Goal: Information Seeking & Learning: Learn about a topic

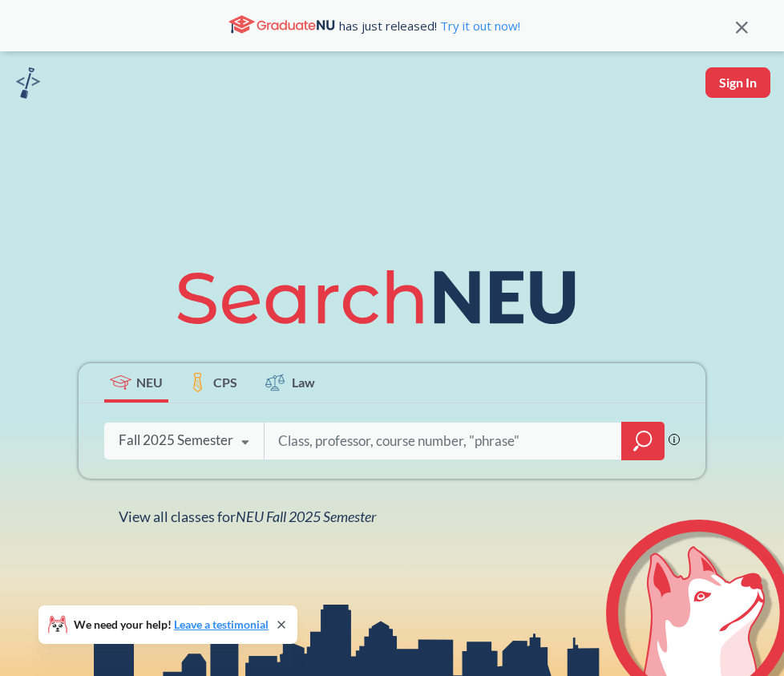
click at [346, 451] on input "search" at bounding box center [444, 441] width 334 height 34
type input "CHME5692"
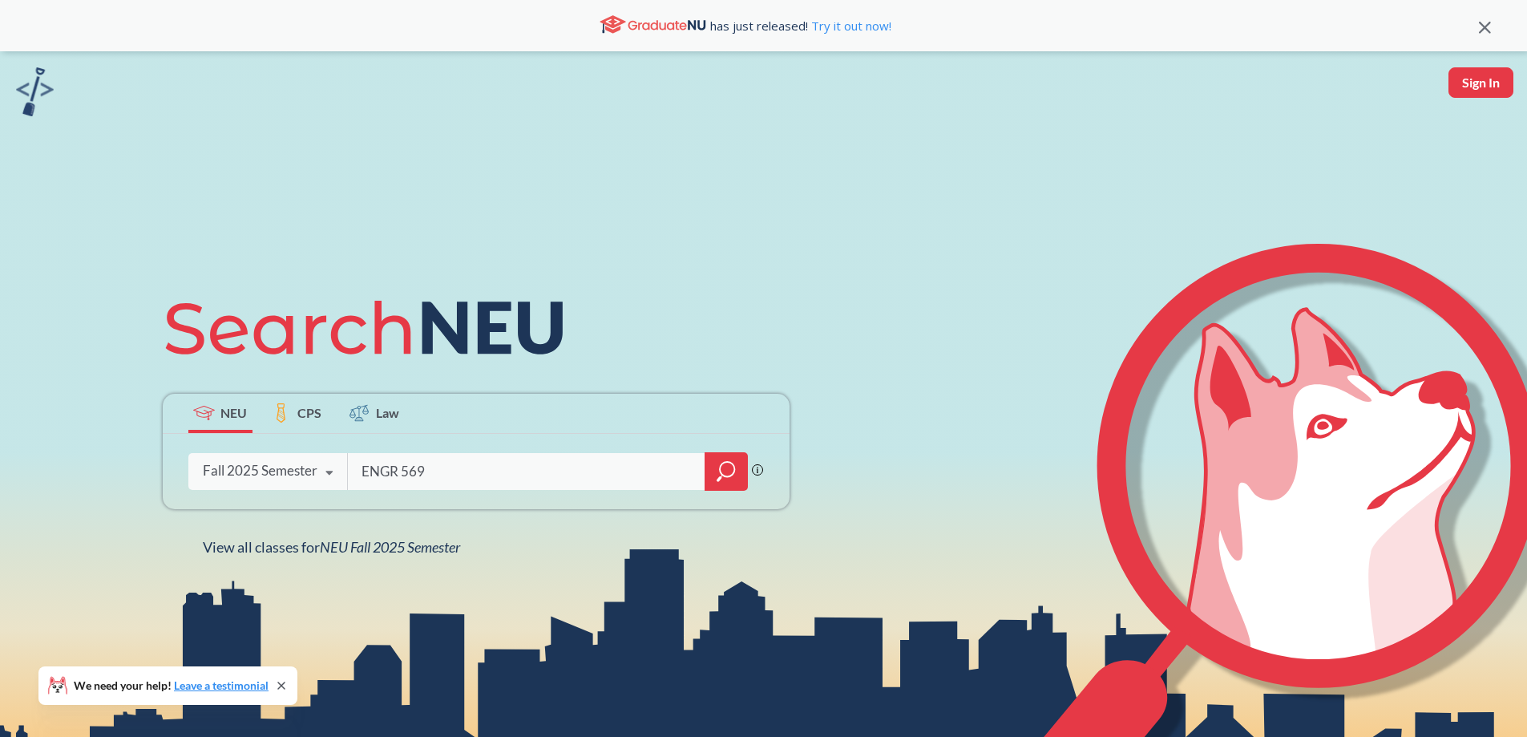
type input "ENGR 5692"
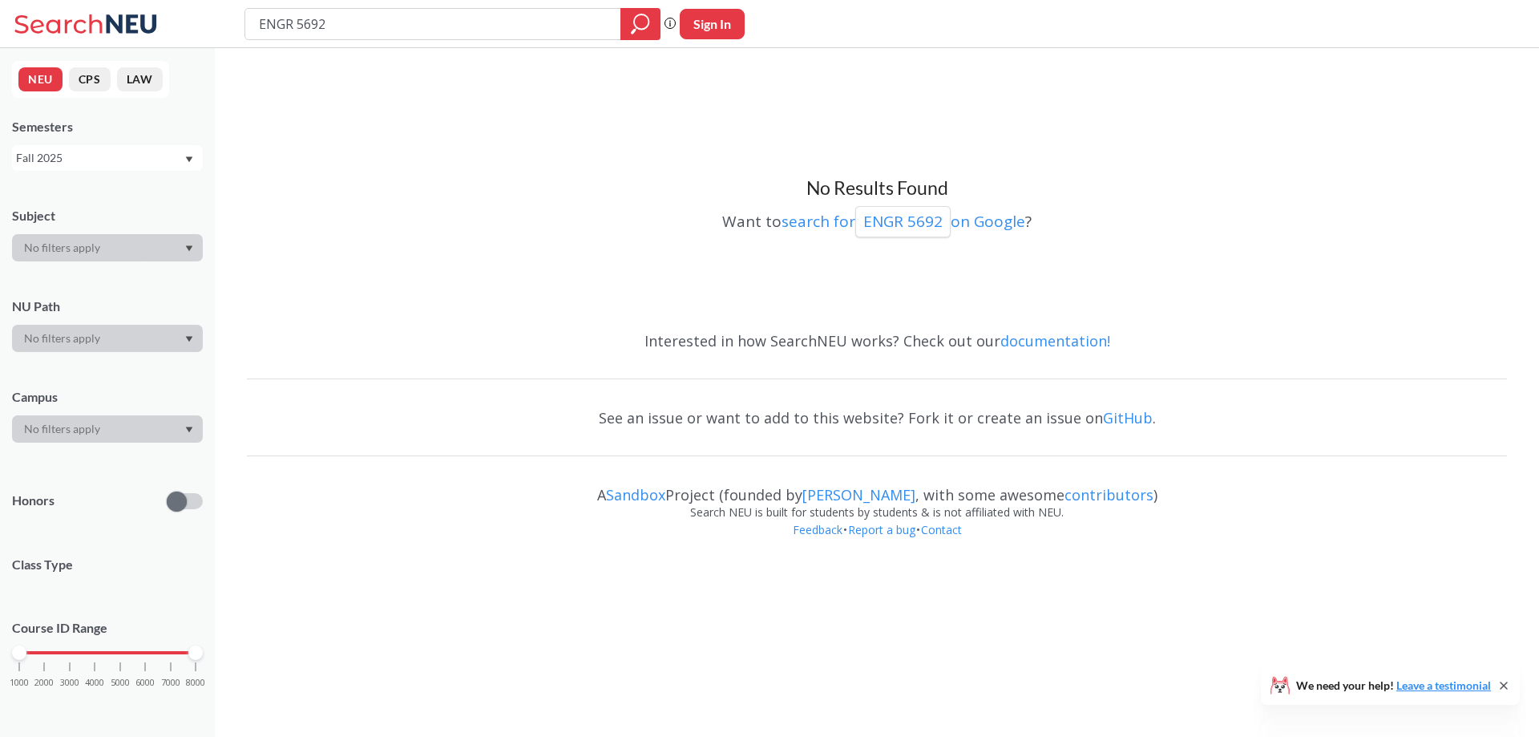
click at [81, 159] on div "Fall 2025" at bounding box center [100, 158] width 168 height 18
click at [123, 212] on div "Spring 2025" at bounding box center [111, 209] width 181 height 18
click at [362, 27] on input "ENGR 5692" at bounding box center [433, 23] width 352 height 27
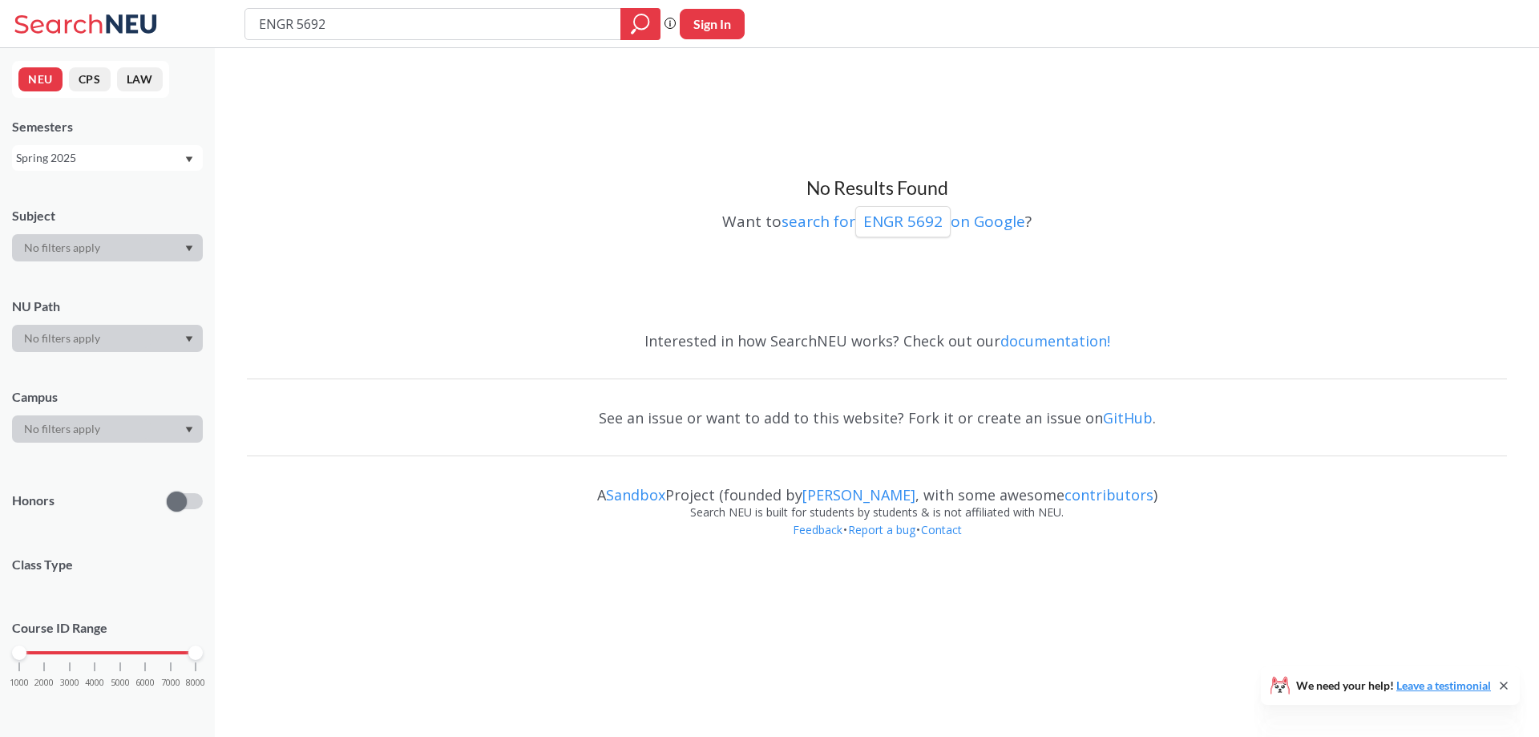
click at [362, 27] on input "ENGR 5692" at bounding box center [433, 23] width 352 height 27
type input "carbon capture"
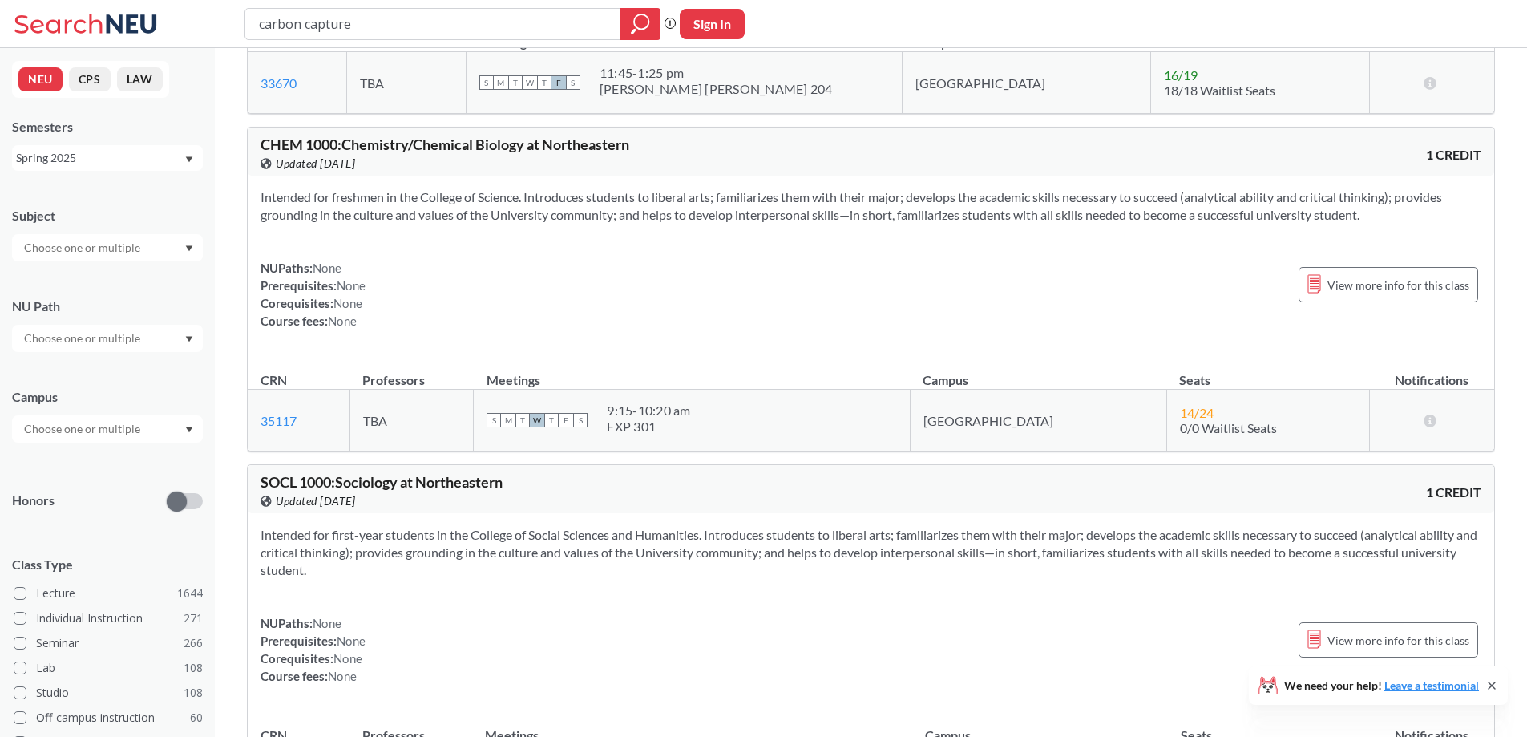
scroll to position [3608, 0]
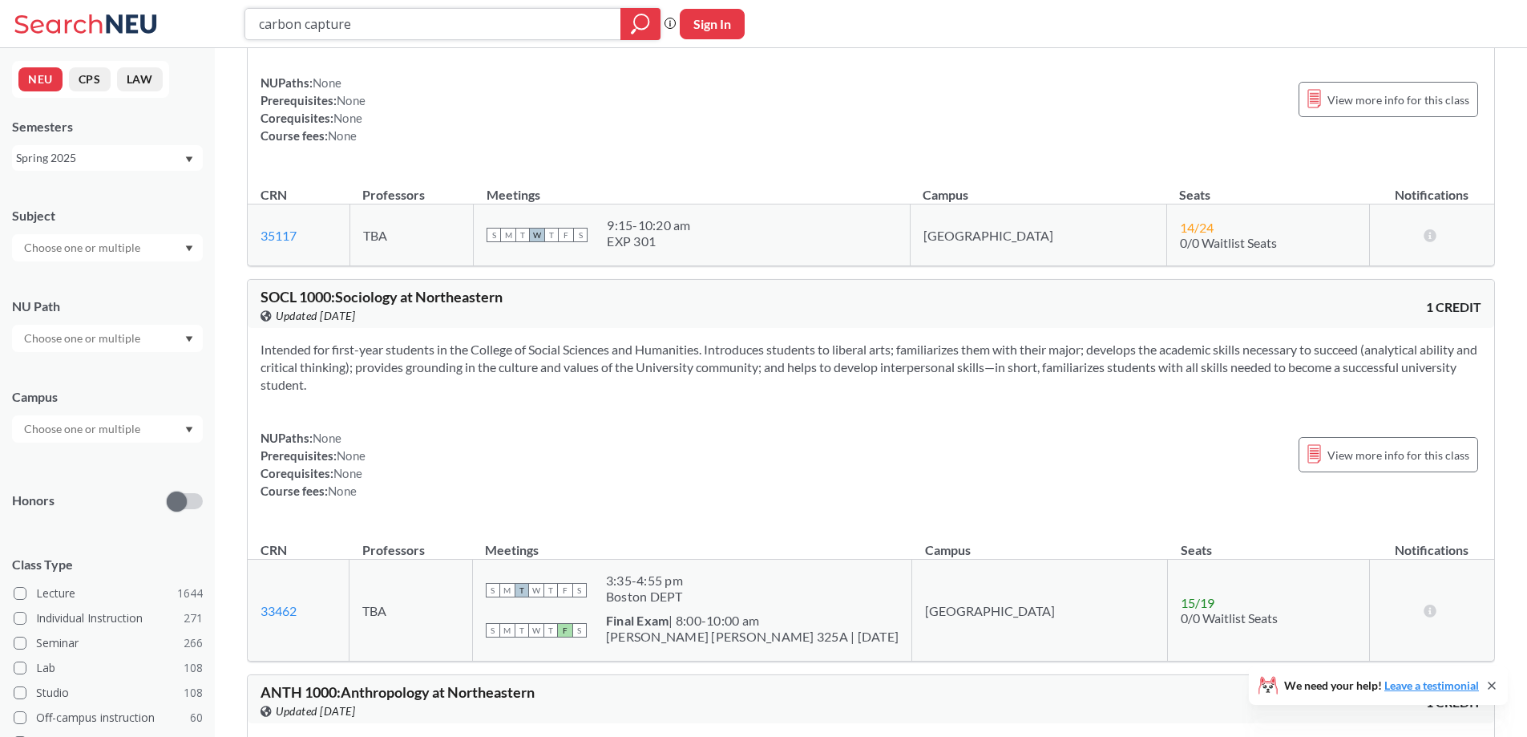
click at [452, 20] on input "carbon capture" at bounding box center [433, 23] width 352 height 27
paste input "arbon Capture, Utilization, and Storag"
type input "arbon Capture, Utilization, and Storage"
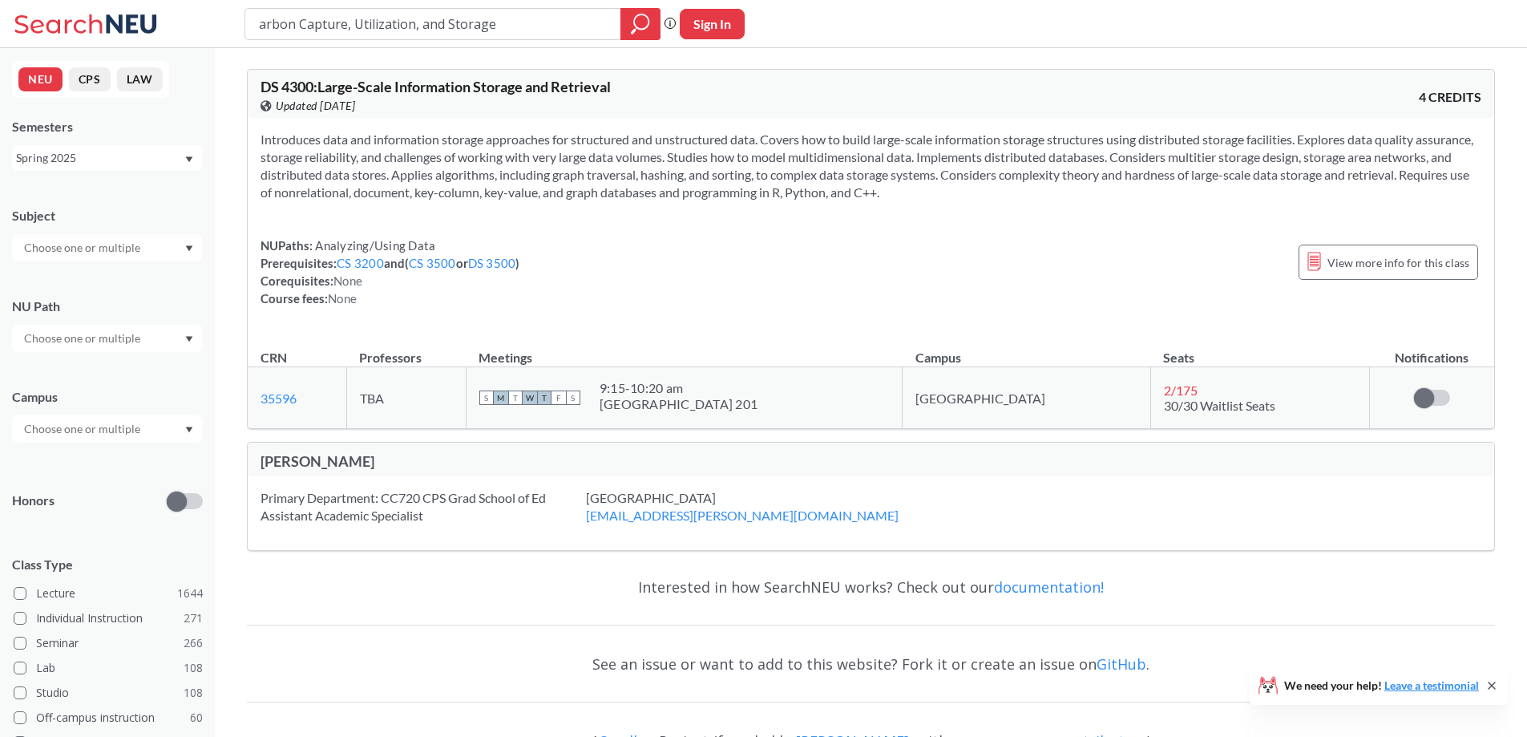
click at [261, 18] on input "arbon Capture, Utilization, and Storage" at bounding box center [433, 23] width 352 height 27
type input "Carbon Capture, Utilization, and Storage"
click at [643, 30] on icon "magnifying glass" at bounding box center [640, 24] width 19 height 22
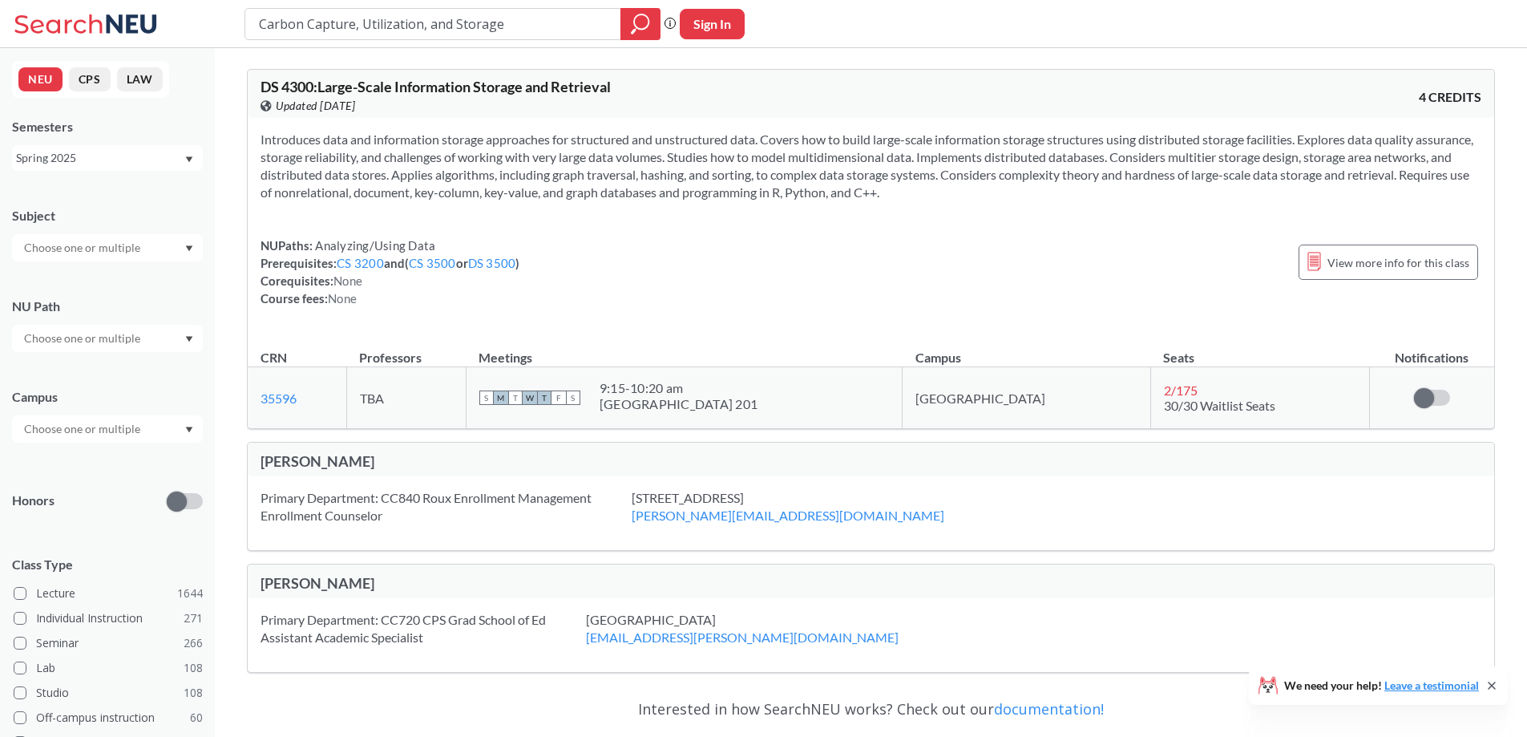
click at [79, 164] on div "Spring 2025" at bounding box center [100, 158] width 168 height 18
click at [99, 192] on div "Fall 2025" at bounding box center [111, 193] width 181 height 18
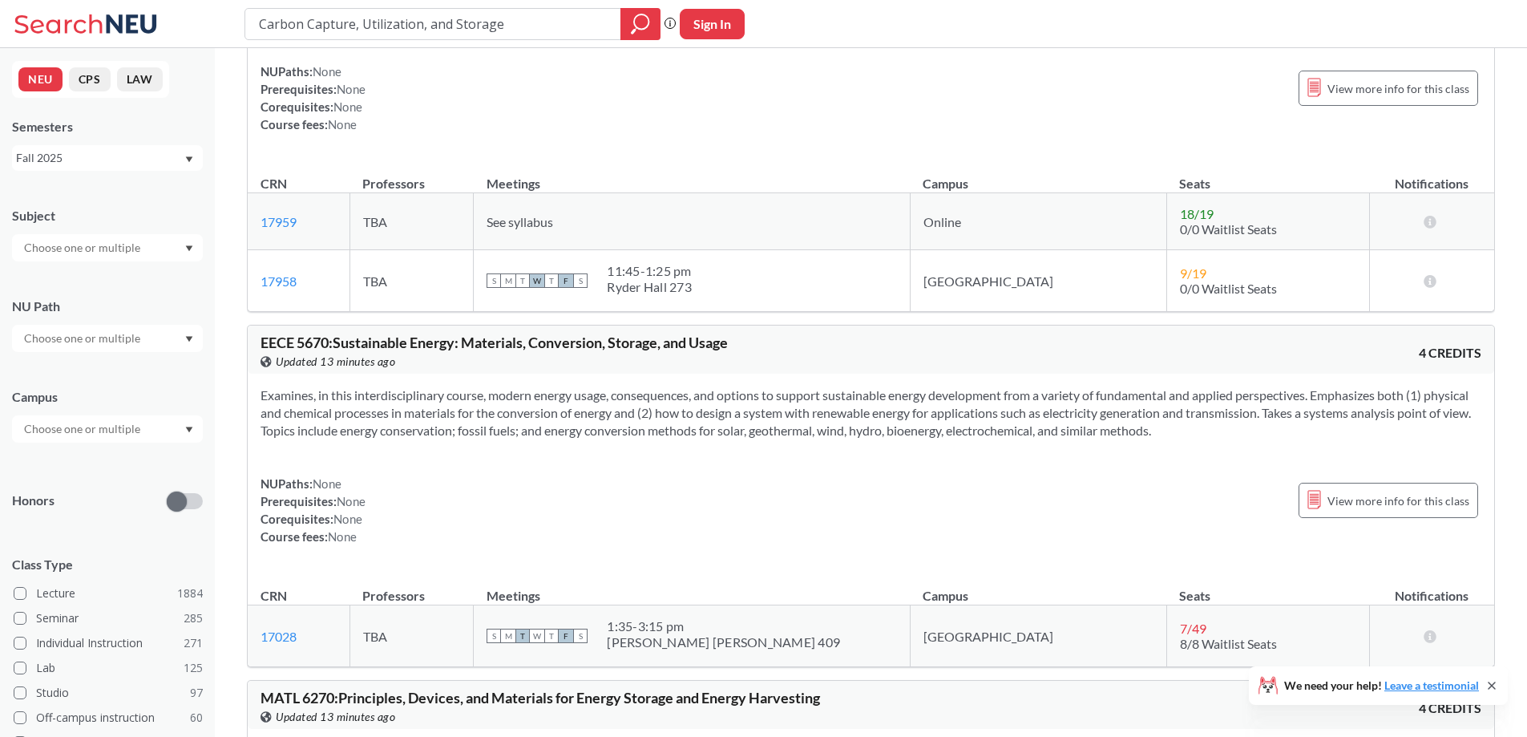
scroll to position [160, 0]
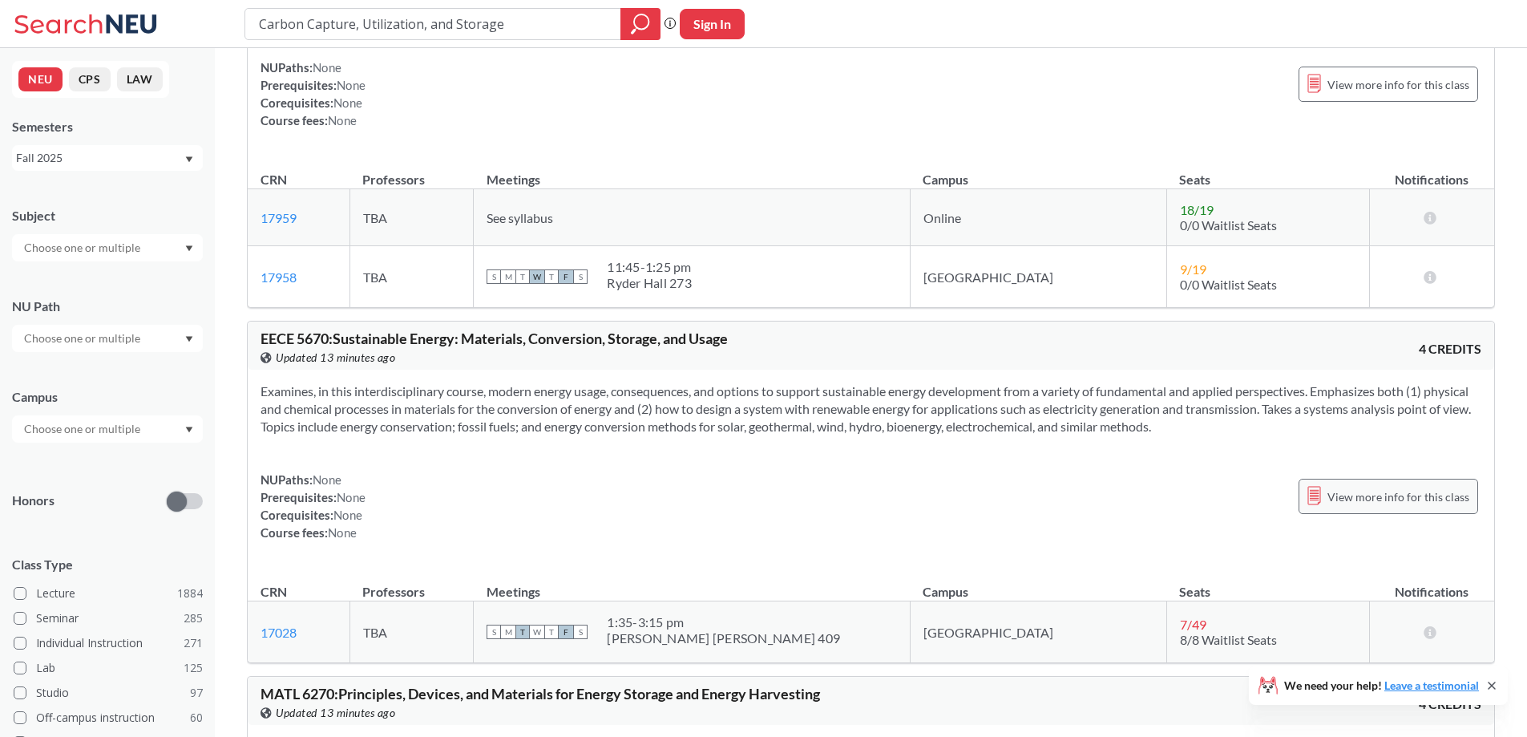
click at [1406, 497] on span "View more info for this class" at bounding box center [1399, 497] width 142 height 20
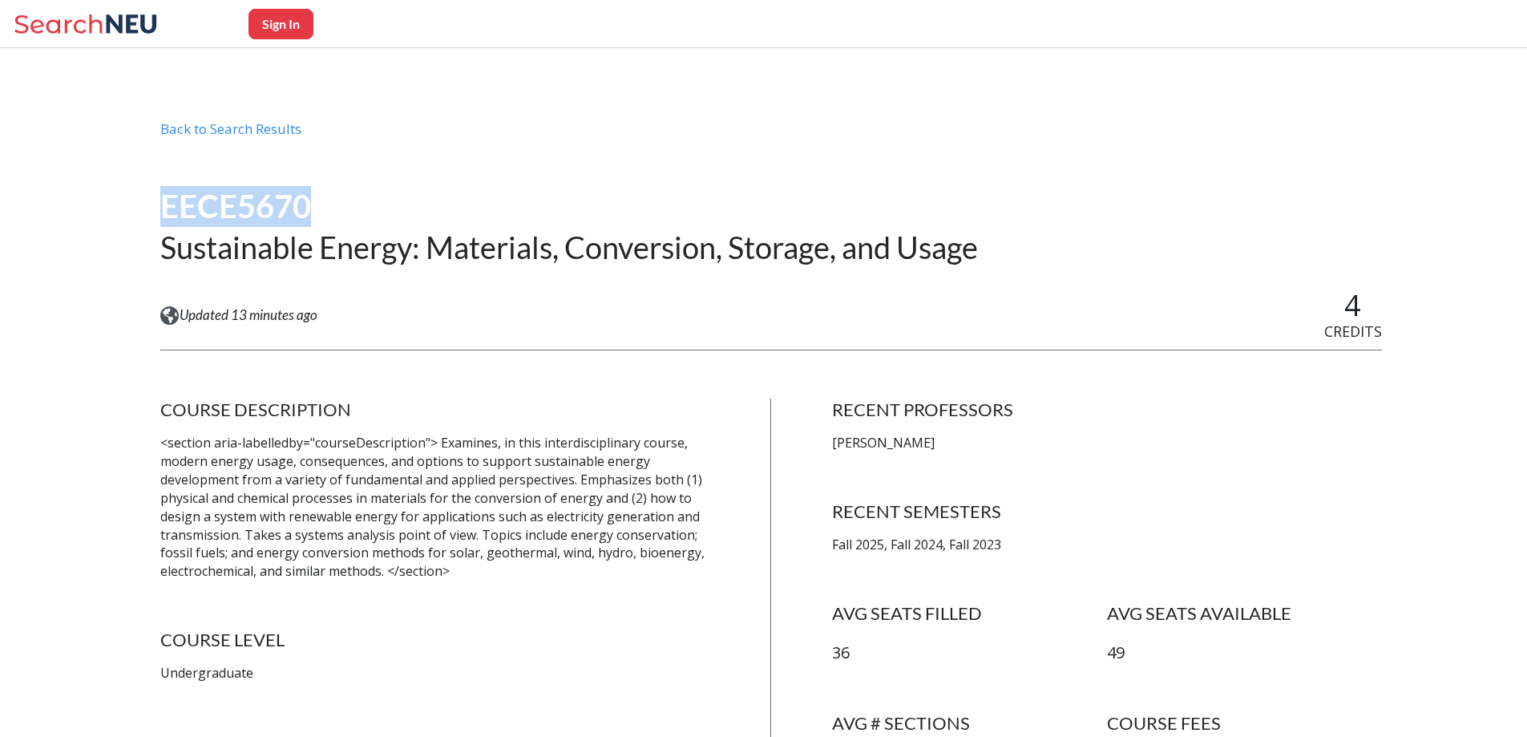
drag, startPoint x: 253, startPoint y: 208, endPoint x: 154, endPoint y: 209, distance: 99.4
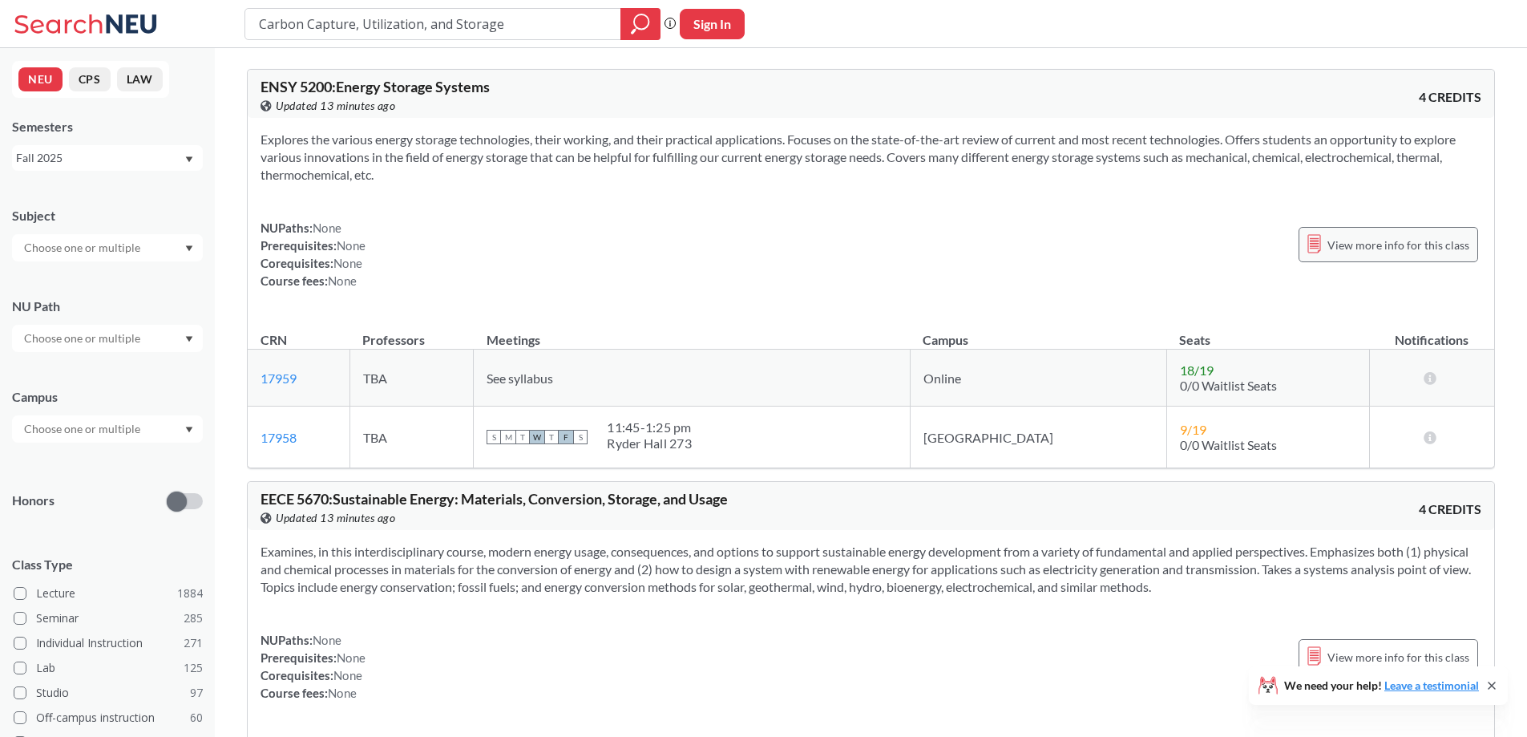
click at [1394, 244] on span "View more info for this class" at bounding box center [1399, 245] width 142 height 20
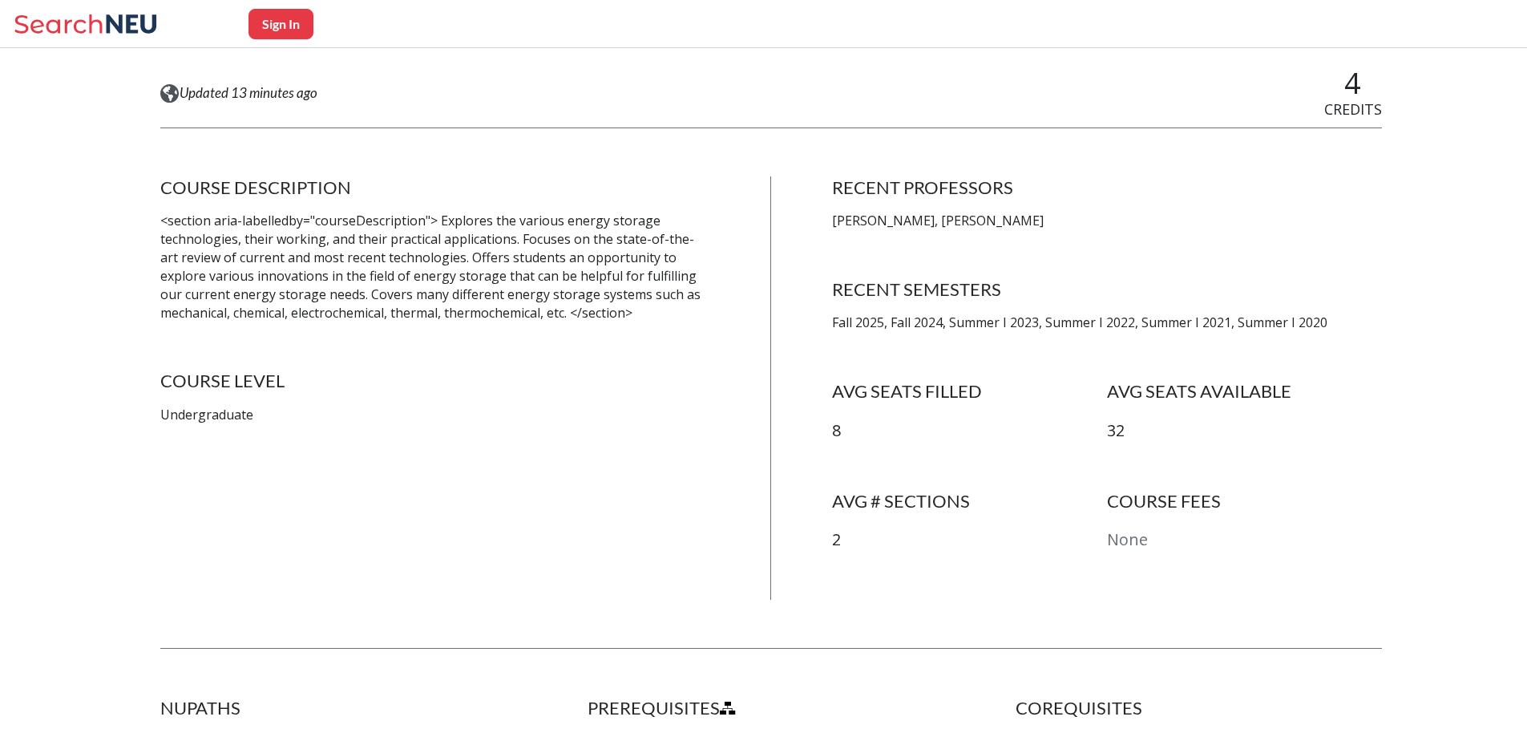
scroll to position [241, 0]
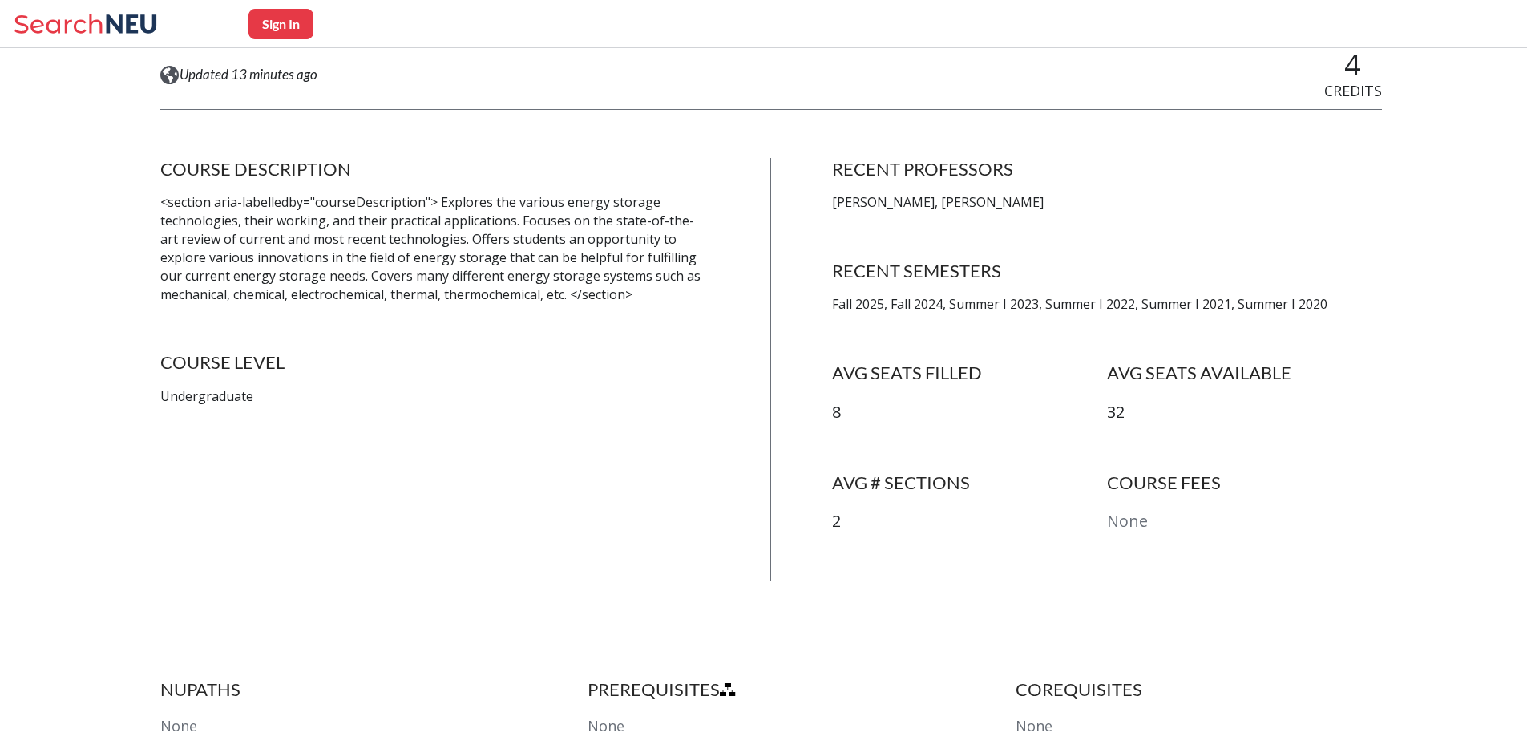
scroll to position [160, 0]
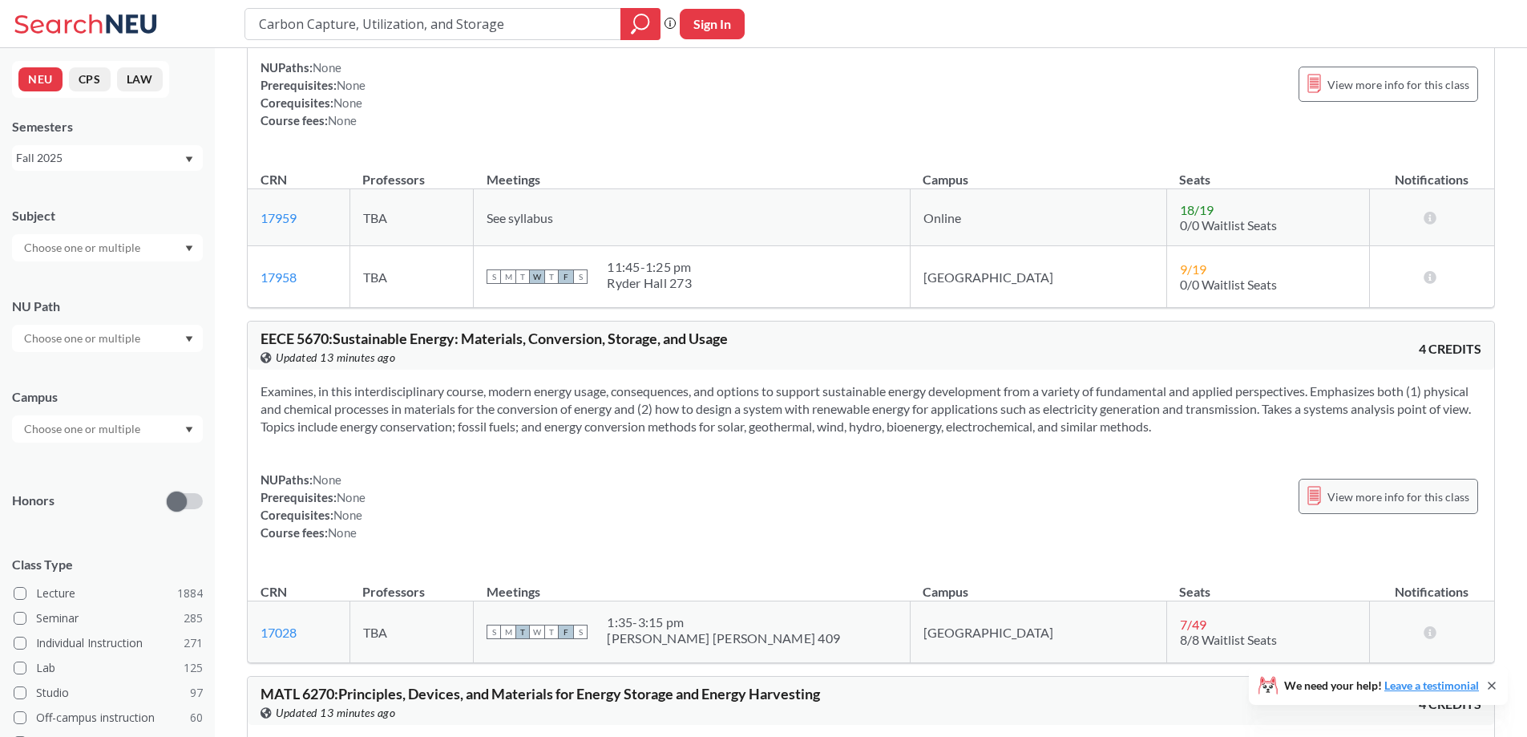
click at [1427, 487] on span "View more info for this class" at bounding box center [1399, 497] width 142 height 20
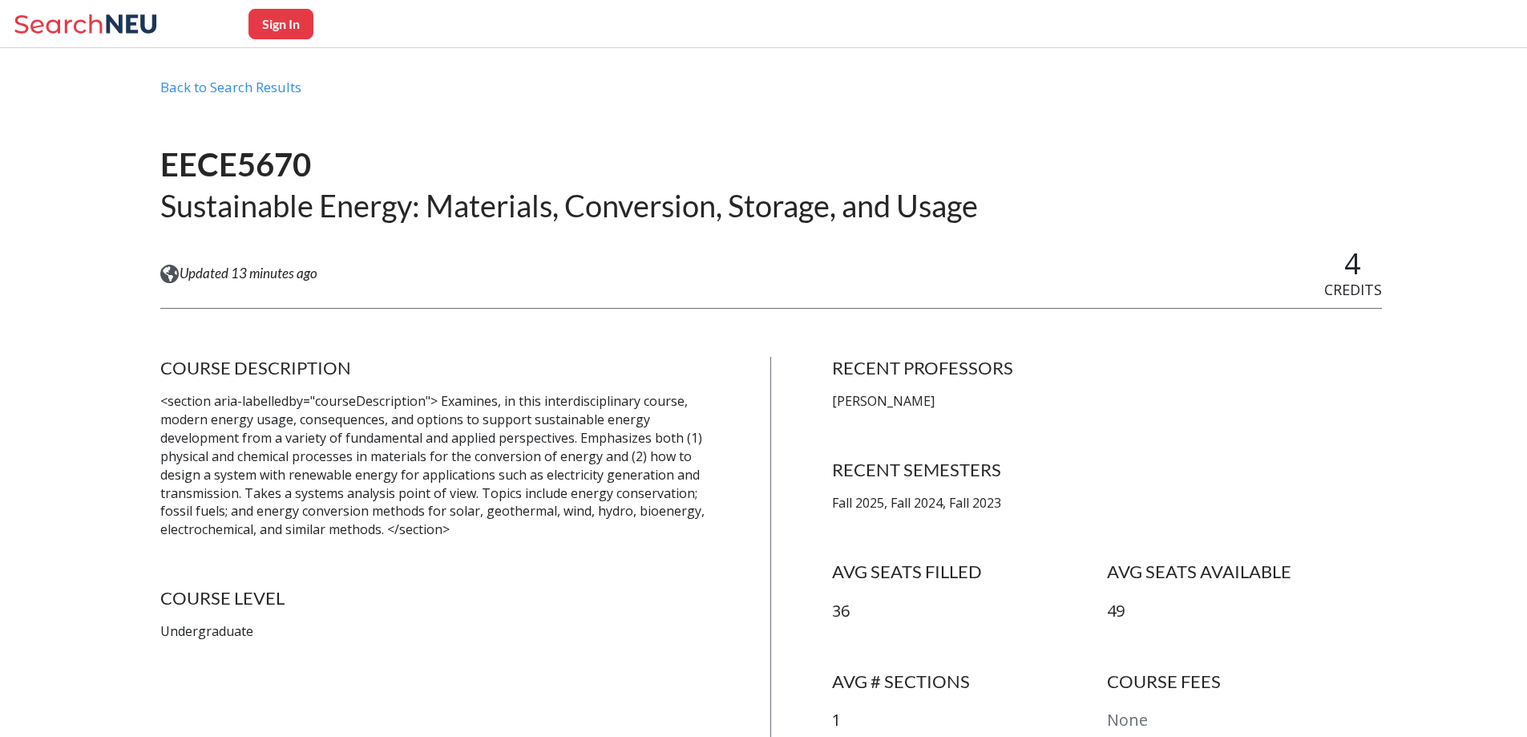
scroll to position [160, 0]
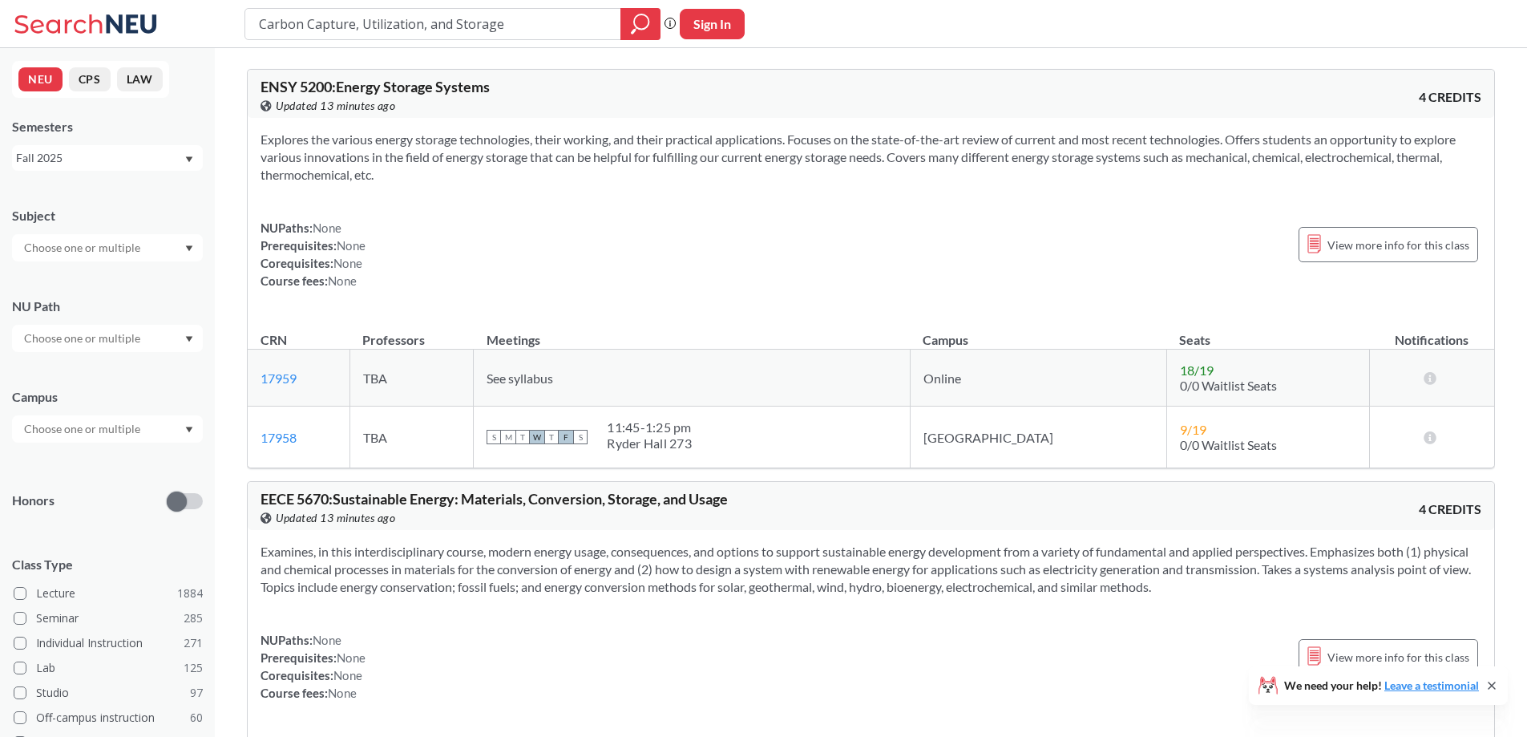
click at [366, 30] on input "Carbon Capture, Utilization, and Storage" at bounding box center [433, 23] width 352 height 27
type input "Magda"
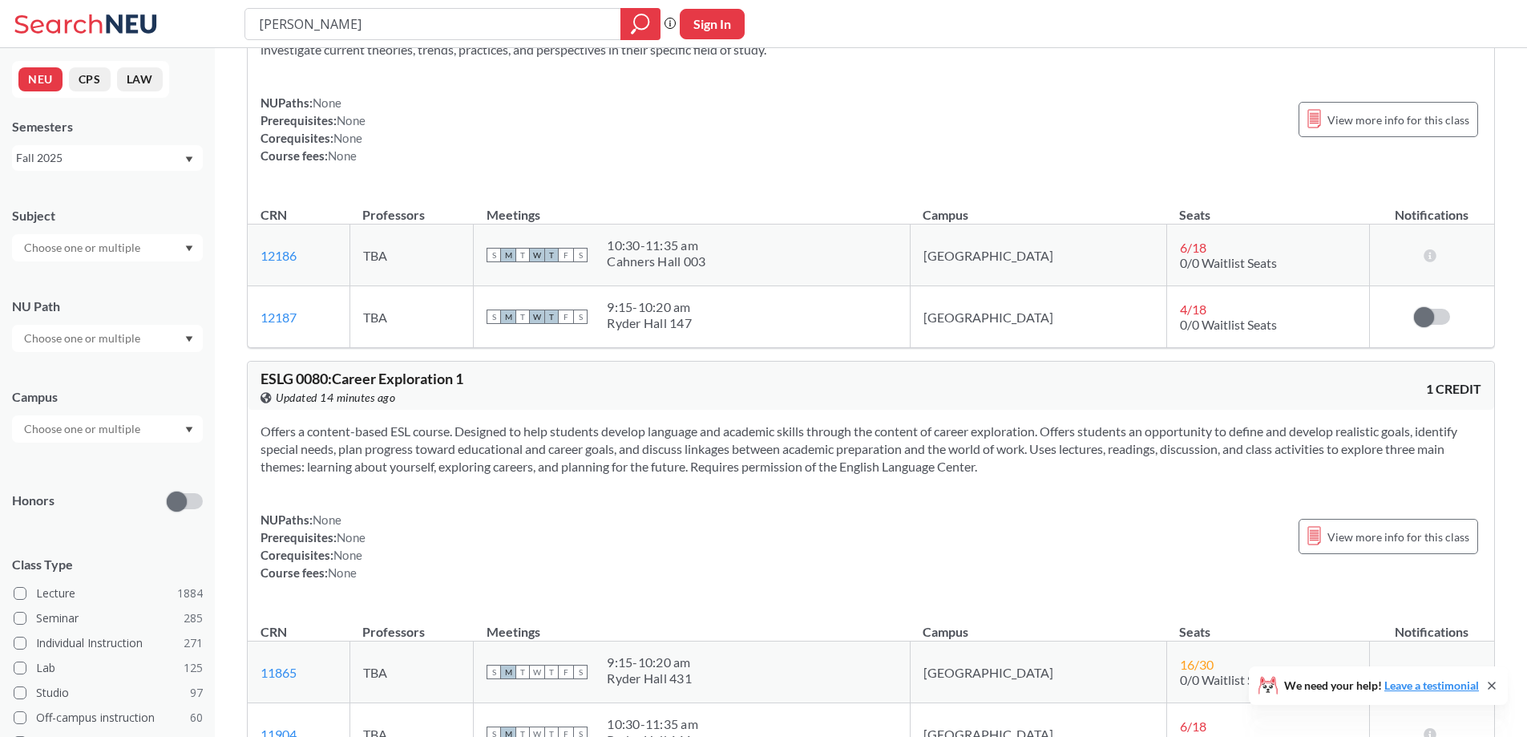
scroll to position [802, 0]
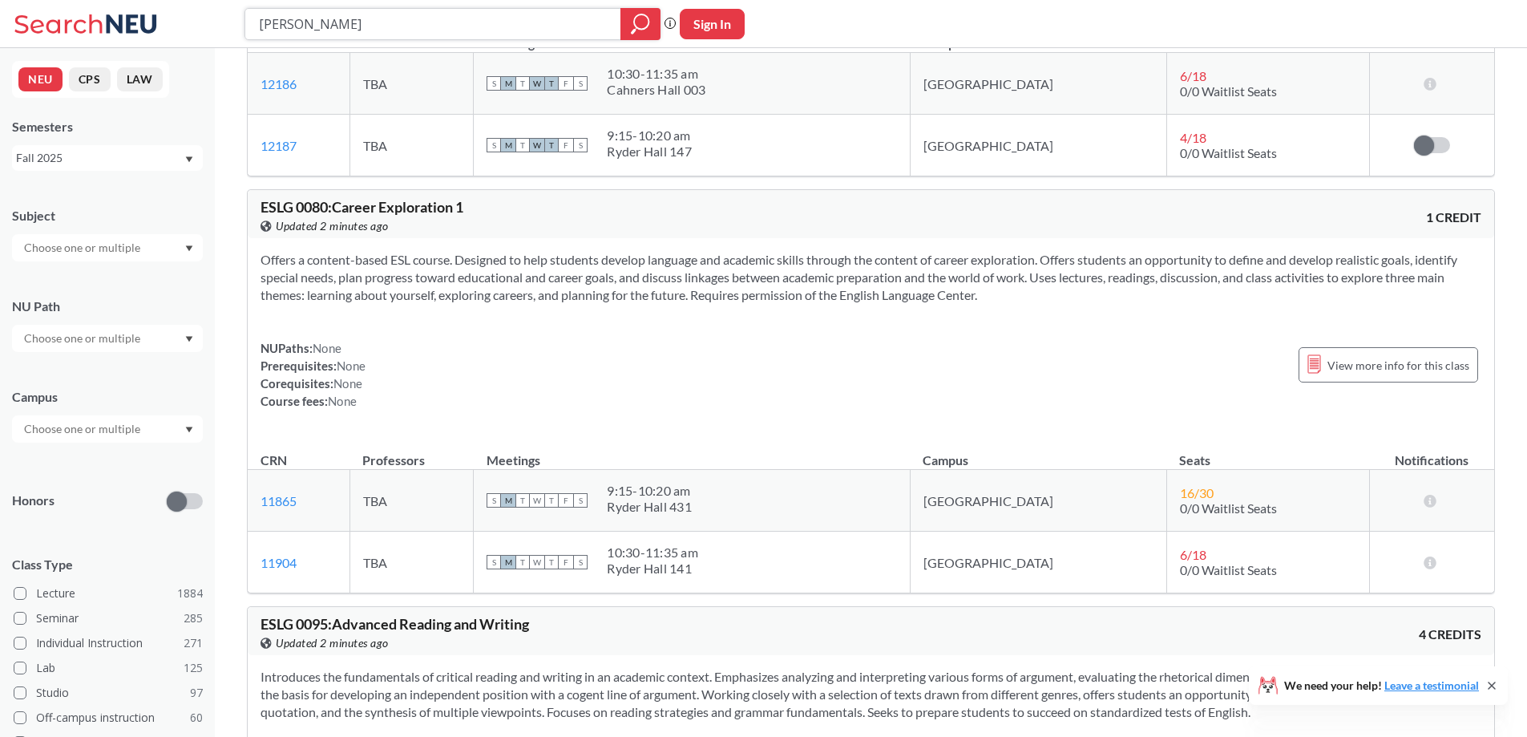
click at [581, 22] on input "Magda" at bounding box center [433, 23] width 352 height 27
paste input "ENVR5201"
type input "ENVR5201"
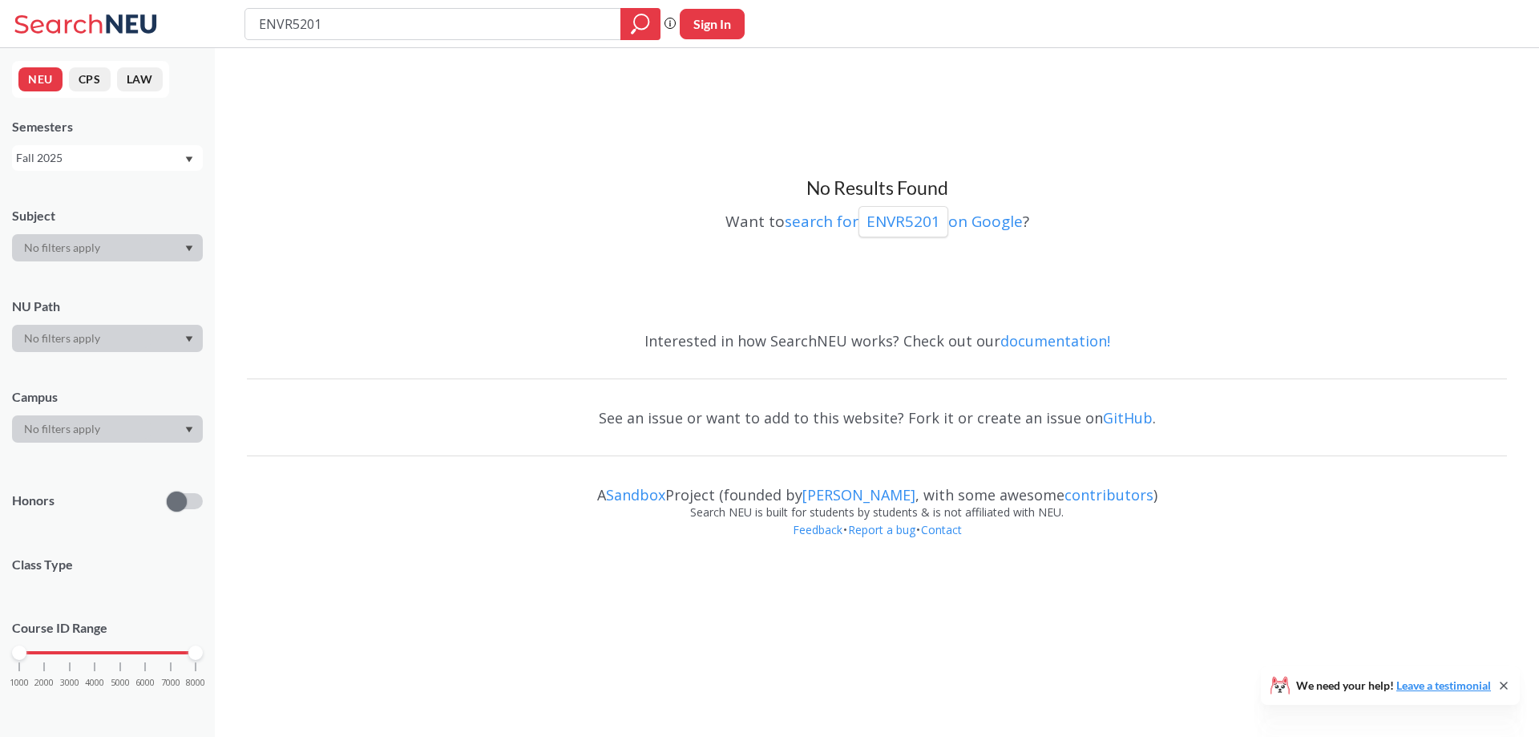
click at [59, 143] on div "Semesters Fall 2025" at bounding box center [107, 144] width 191 height 53
click at [53, 153] on div "Fall 2025" at bounding box center [100, 158] width 168 height 18
click at [75, 183] on div "Fall 2024" at bounding box center [107, 173] width 191 height 44
click at [648, 23] on icon "magnifying glass" at bounding box center [641, 21] width 14 height 14
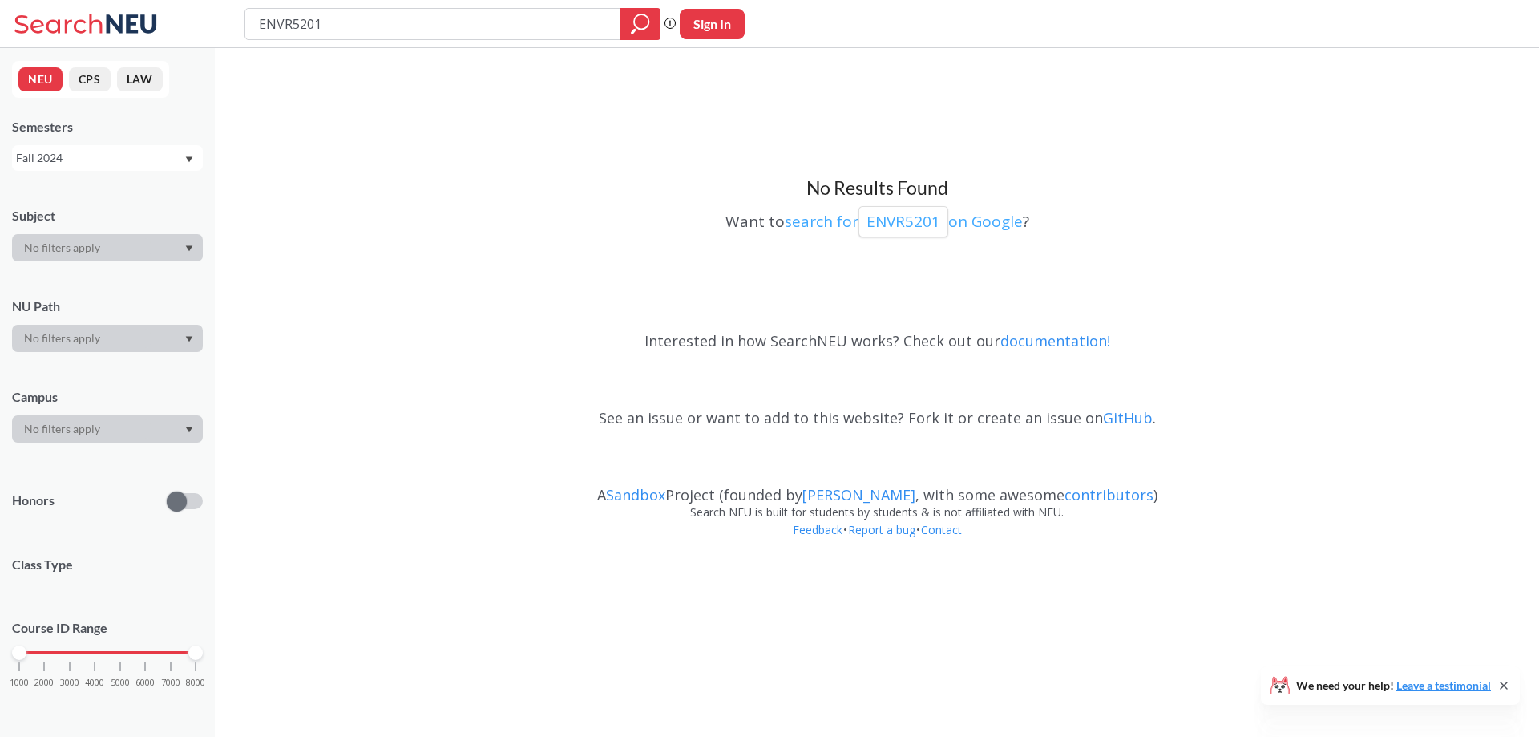
click at [989, 216] on link "search for ENVR5201 on Google" at bounding box center [904, 221] width 238 height 21
